Goal: Transaction & Acquisition: Purchase product/service

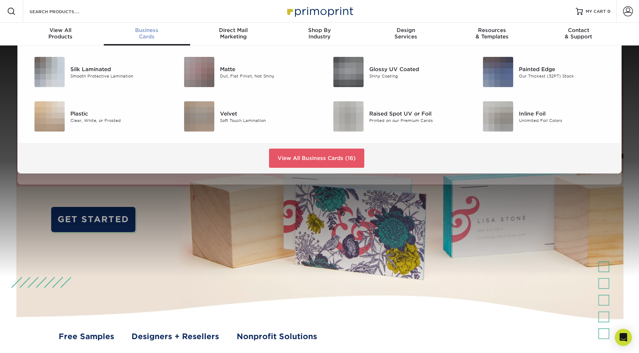
click at [150, 36] on div "Business Cards" at bounding box center [147, 33] width 86 height 13
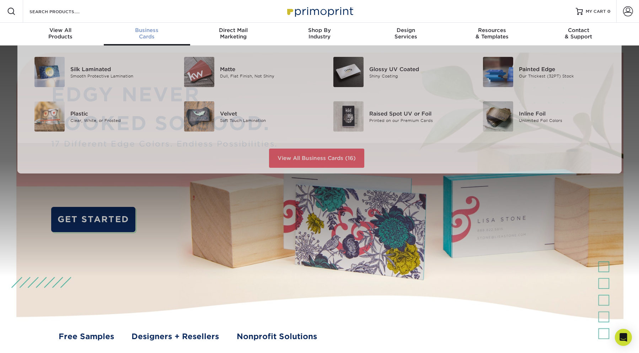
click at [145, 37] on div "Business Cards" at bounding box center [147, 33] width 86 height 13
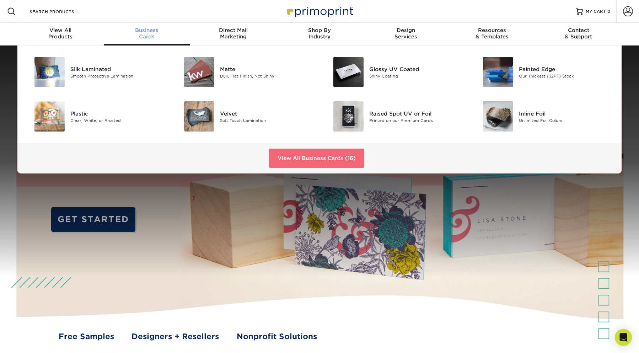
click at [296, 161] on link "View All Business Cards (16)" at bounding box center [316, 157] width 95 height 19
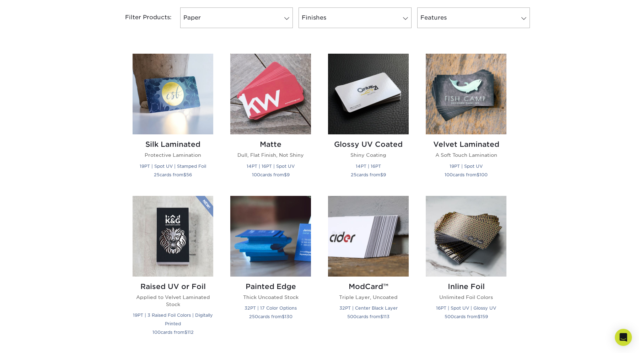
scroll to position [313, 0]
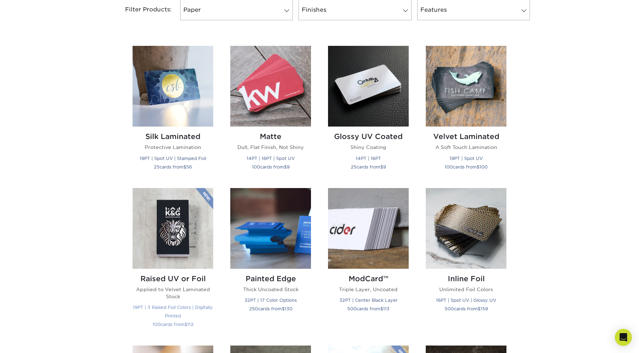
click at [170, 236] on img at bounding box center [172, 228] width 81 height 81
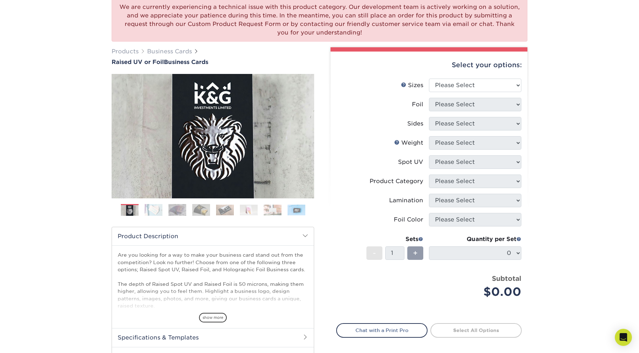
scroll to position [122, 0]
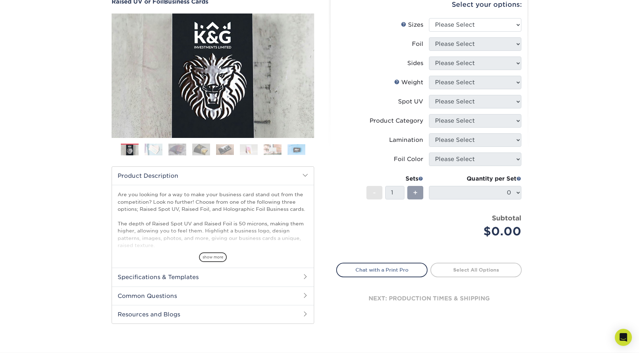
click at [158, 149] on img at bounding box center [154, 149] width 18 height 12
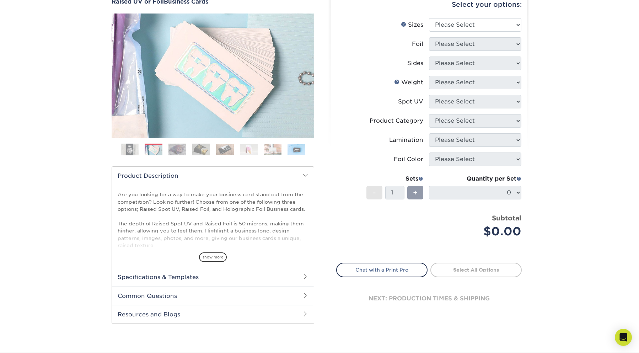
click at [173, 147] on img at bounding box center [177, 149] width 18 height 12
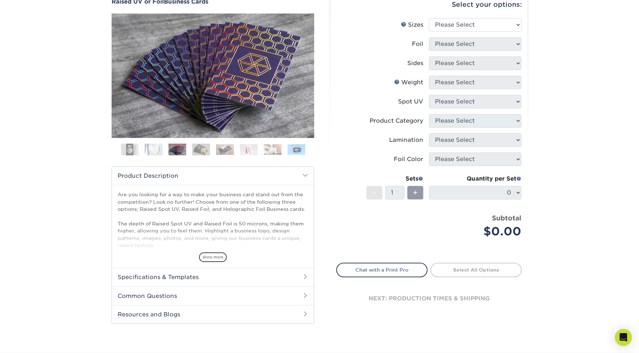
click at [202, 149] on img at bounding box center [201, 149] width 18 height 12
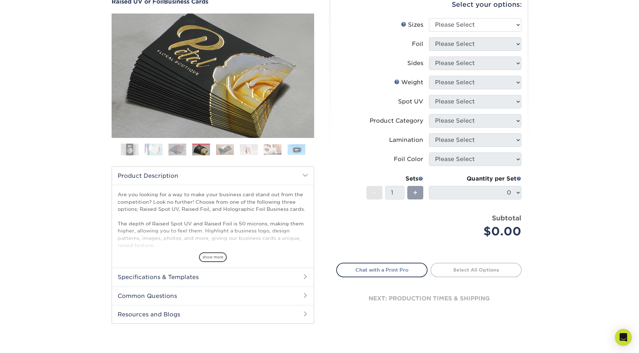
click at [223, 152] on img at bounding box center [225, 149] width 18 height 11
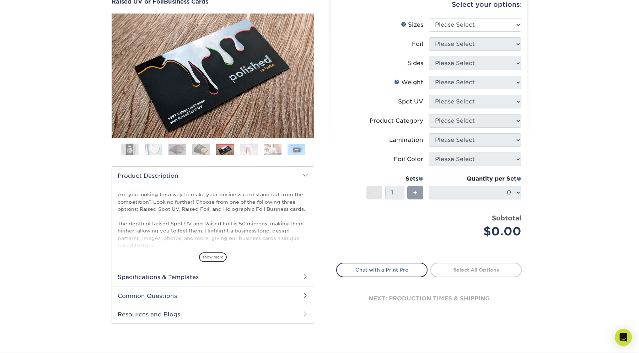
click at [245, 153] on img at bounding box center [249, 149] width 18 height 11
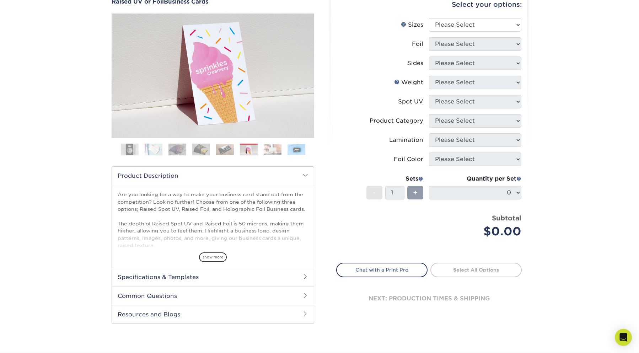
click at [270, 151] on img at bounding box center [273, 149] width 18 height 11
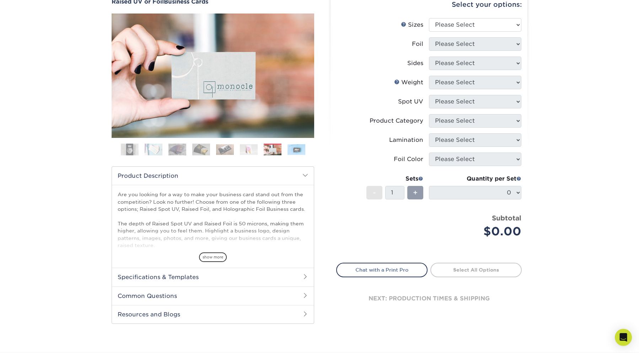
click at [294, 150] on img at bounding box center [296, 149] width 18 height 11
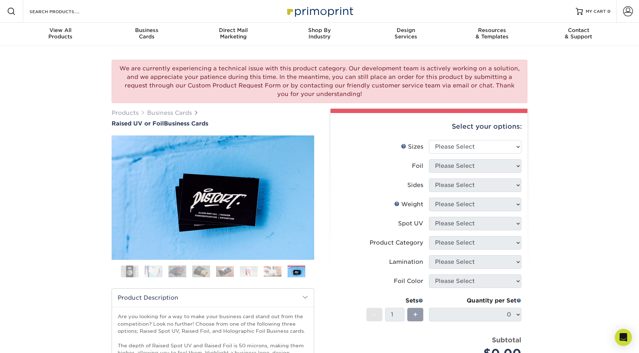
scroll to position [0, 0]
